Goal: Information Seeking & Learning: Learn about a topic

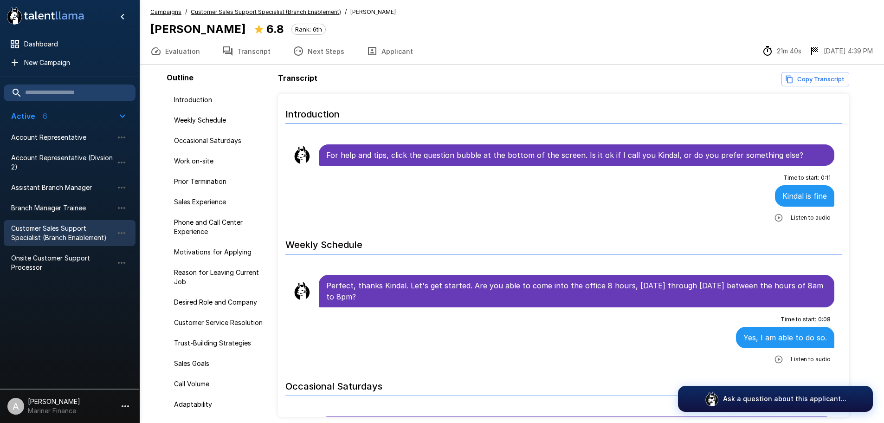
scroll to position [974, 0]
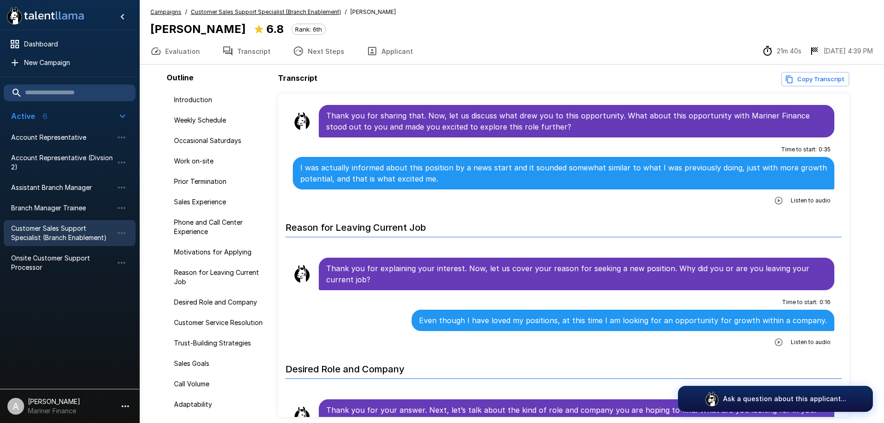
click at [61, 233] on span "Customer Sales Support Specialist (Branch Enablement)" at bounding box center [62, 233] width 102 height 19
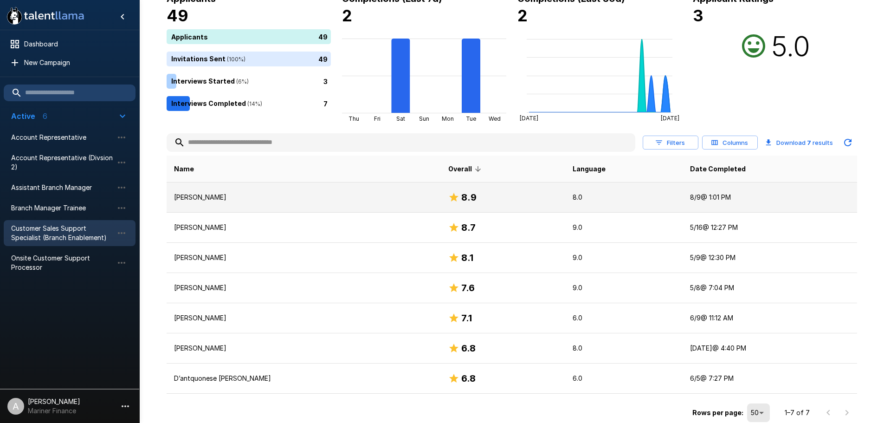
scroll to position [71, 0]
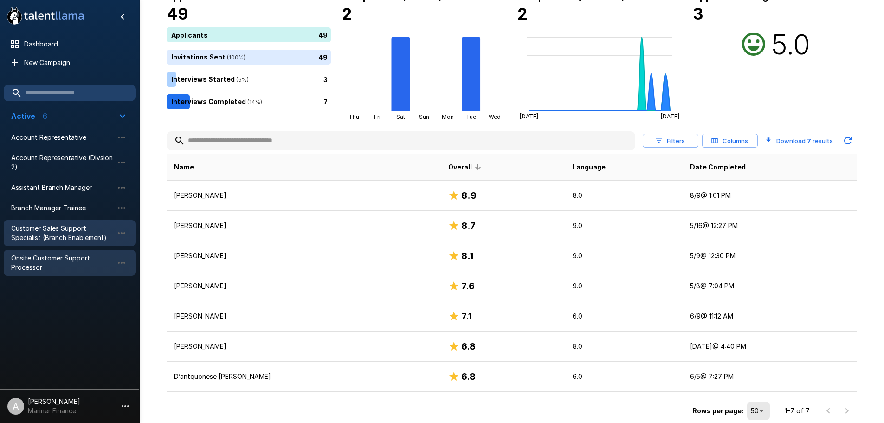
click at [48, 265] on span "Onsite Customer Support Processor" at bounding box center [62, 262] width 102 height 19
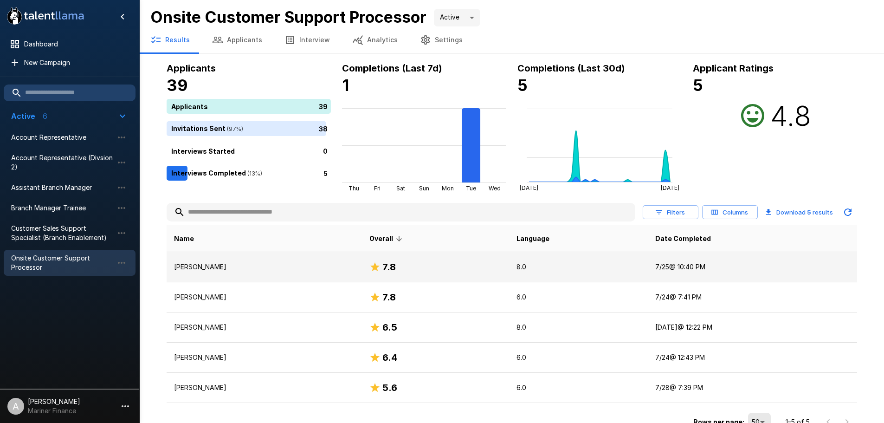
scroll to position [11, 0]
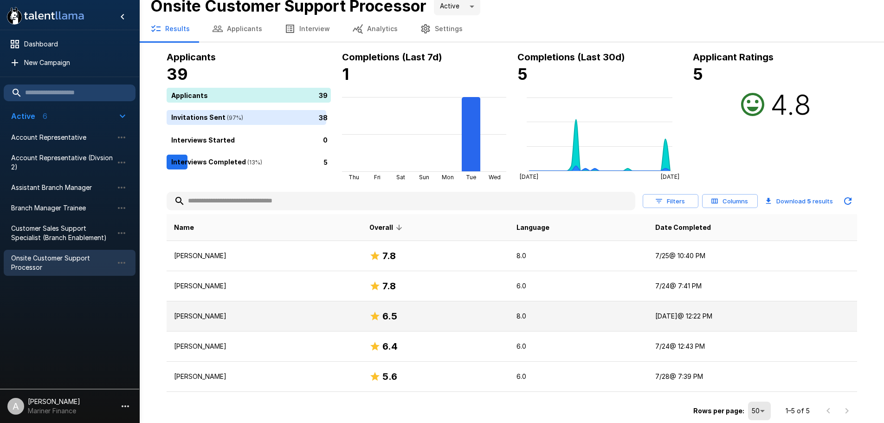
click at [543, 318] on p "8.0" at bounding box center [578, 315] width 124 height 9
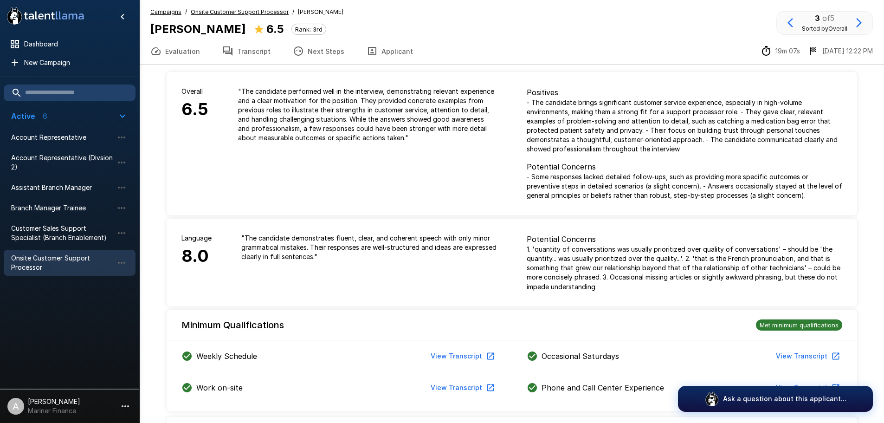
click at [251, 49] on button "Transcript" at bounding box center [246, 51] width 70 height 26
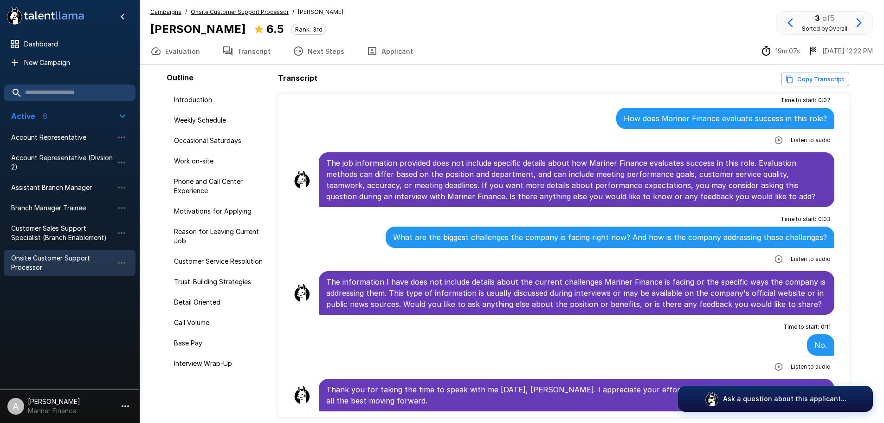
scroll to position [38, 0]
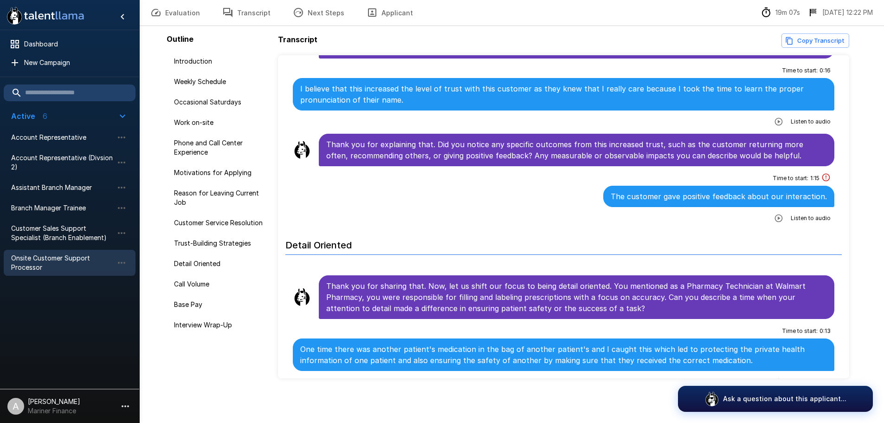
scroll to position [1745, 0]
